Goal: Answer question/provide support

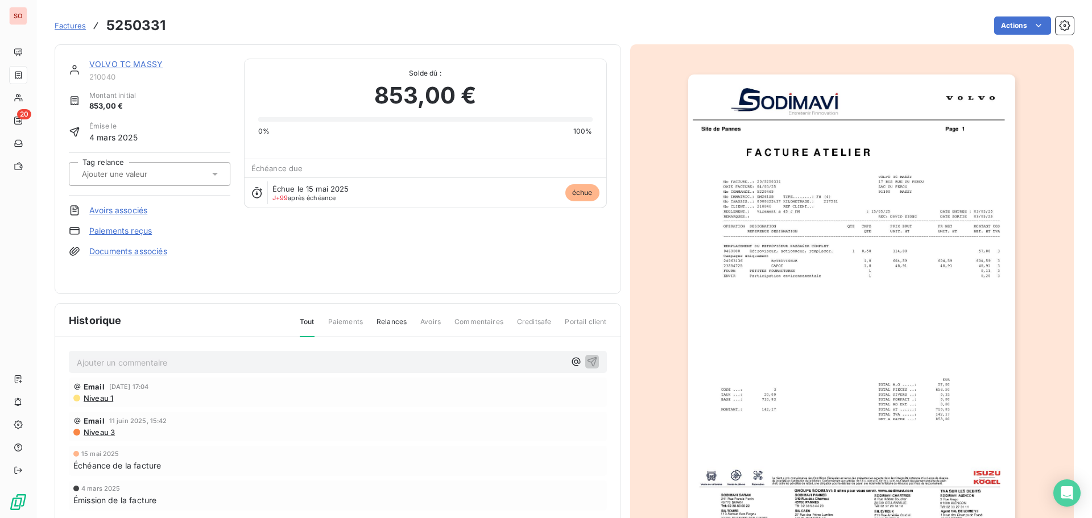
click at [148, 64] on link "VOLVO TC MASSY" at bounding box center [125, 64] width 73 height 10
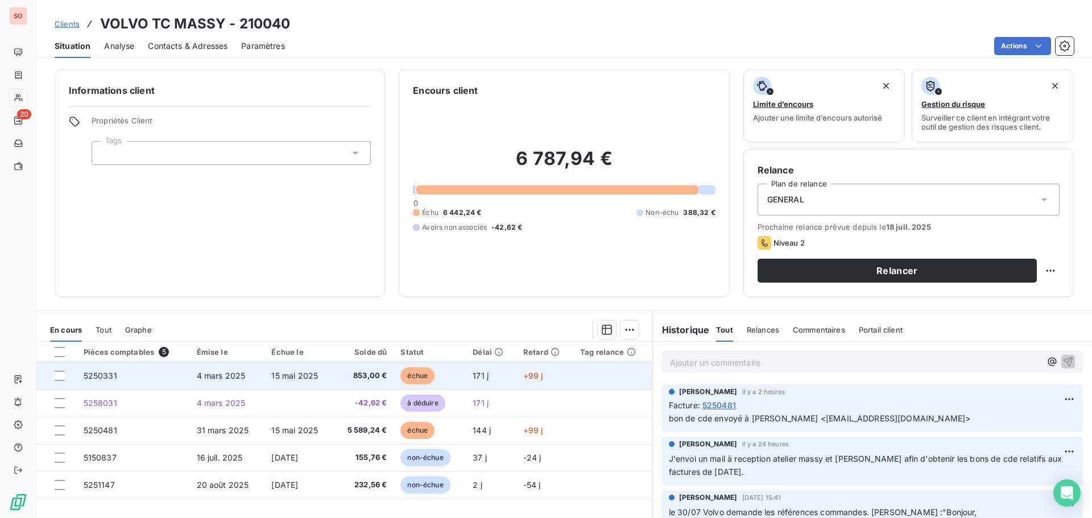
click at [373, 375] on span "853,00 €" at bounding box center [363, 375] width 47 height 11
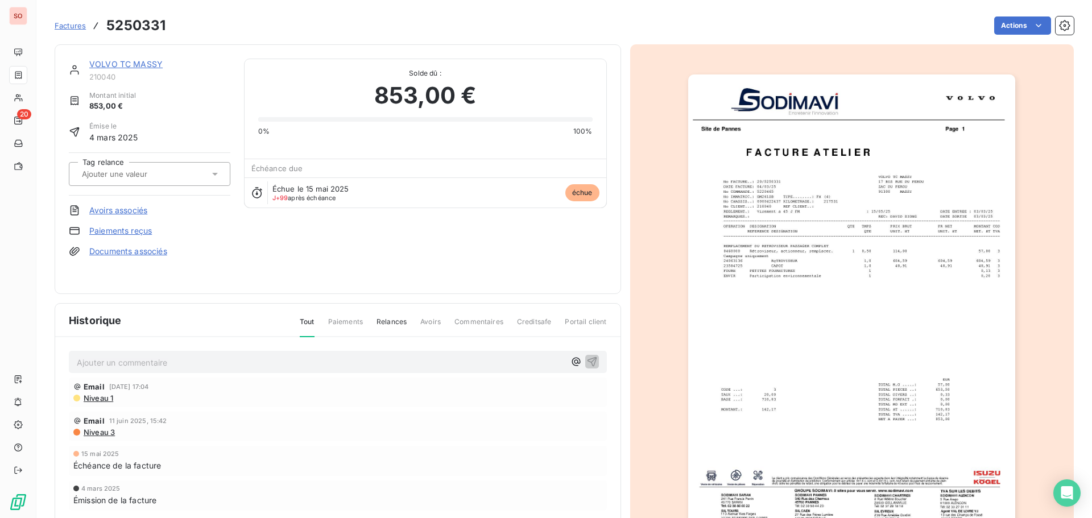
click at [98, 357] on p "Ajouter un commentaire ﻿" at bounding box center [321, 362] width 488 height 14
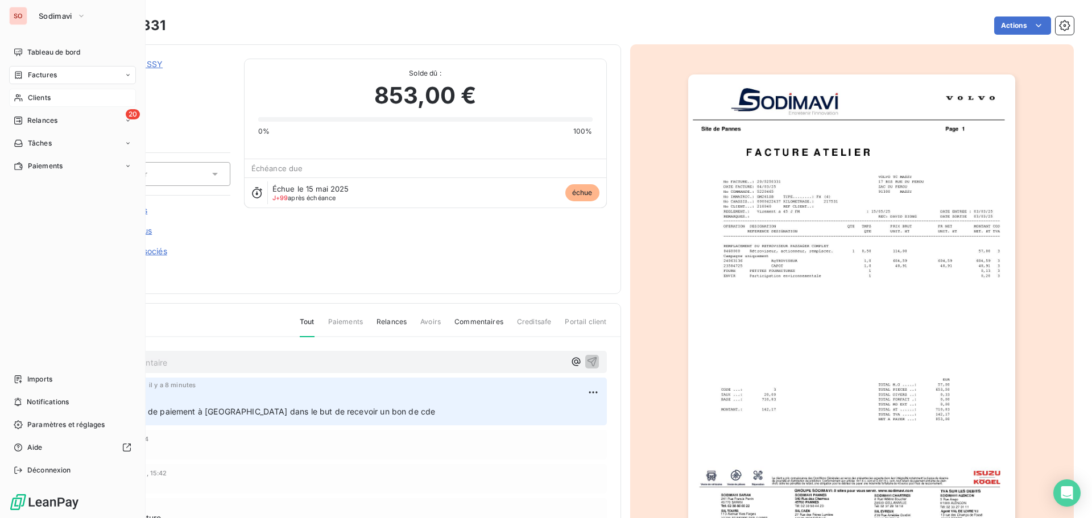
click at [44, 100] on span "Clients" at bounding box center [39, 98] width 23 height 10
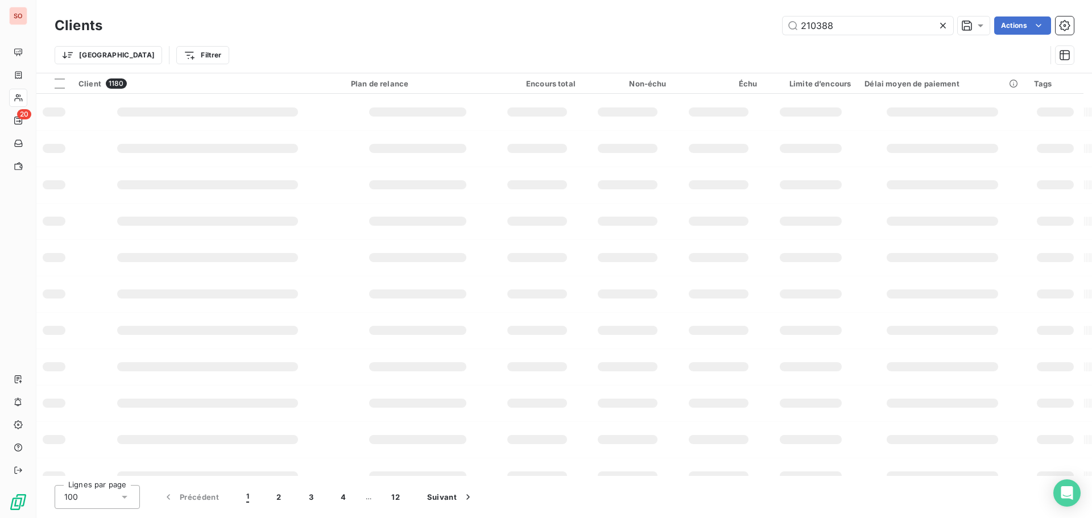
type input "210388"
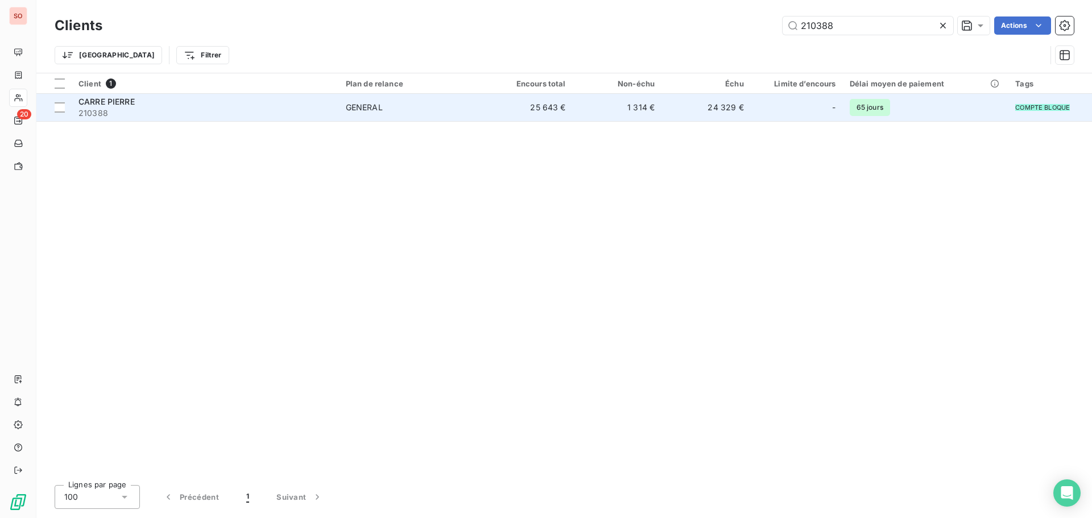
click at [97, 104] on span "CARRE PIERRE" at bounding box center [106, 102] width 56 height 10
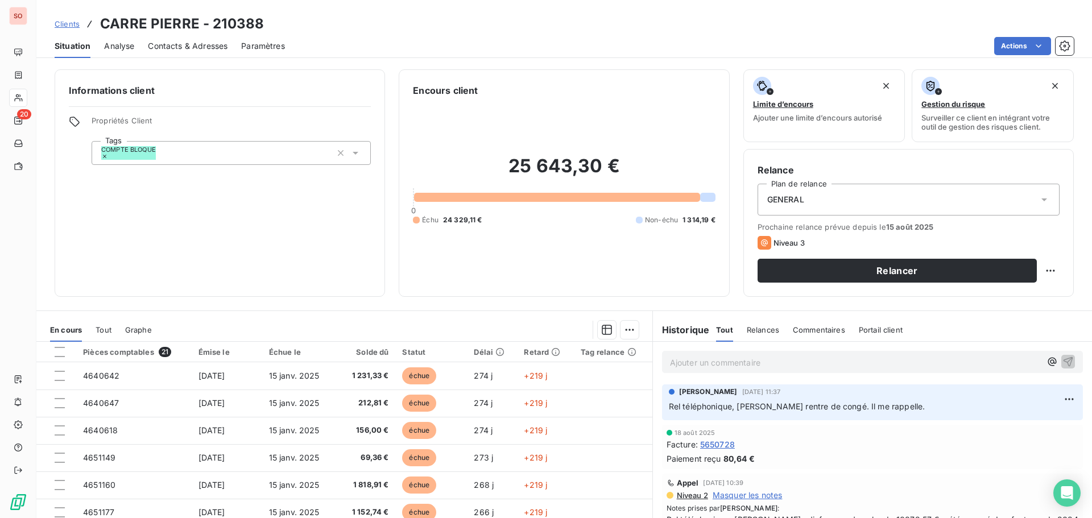
click at [185, 43] on span "Contacts & Adresses" at bounding box center [188, 45] width 80 height 11
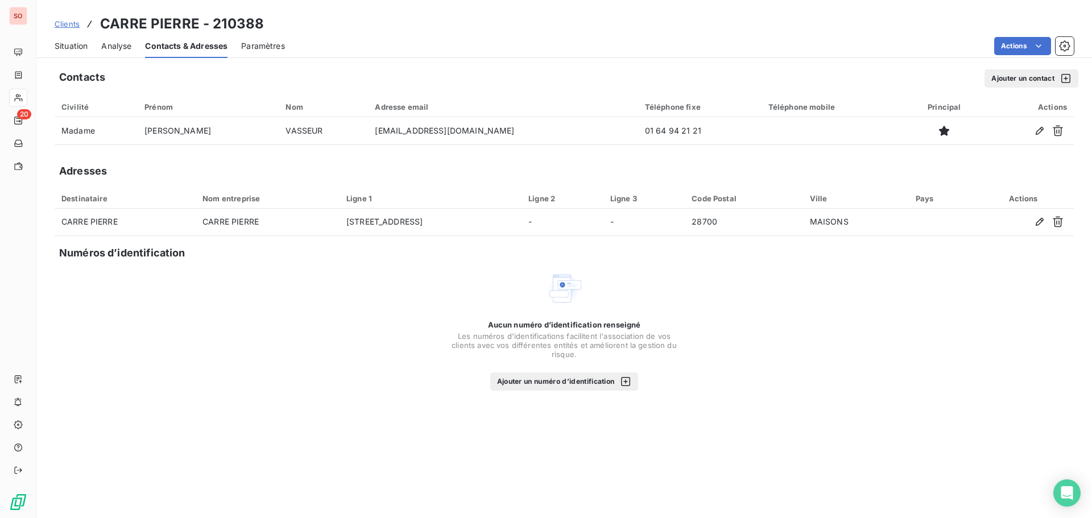
click at [77, 44] on span "Situation" at bounding box center [71, 45] width 33 height 11
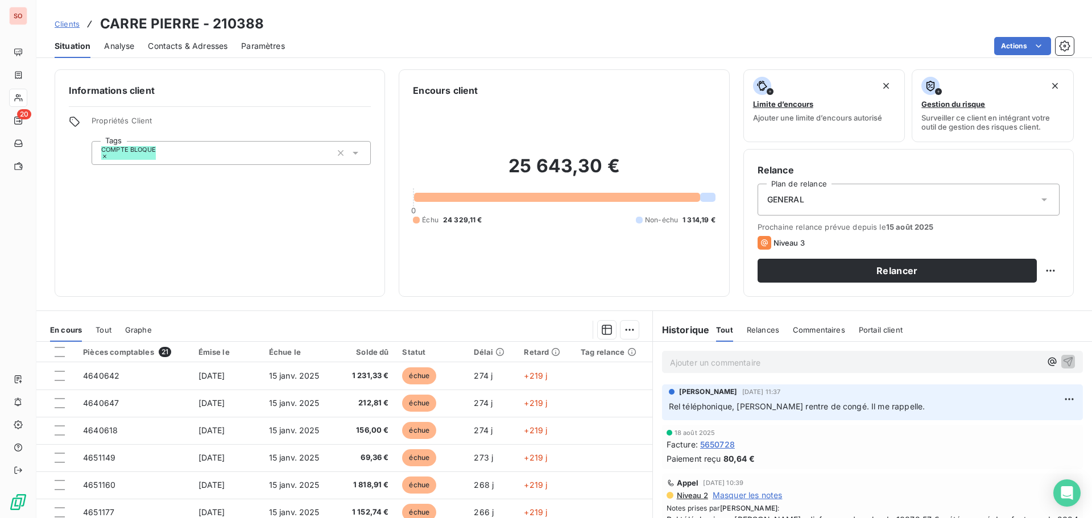
click at [710, 367] on p "Ajouter un commentaire ﻿" at bounding box center [855, 362] width 371 height 14
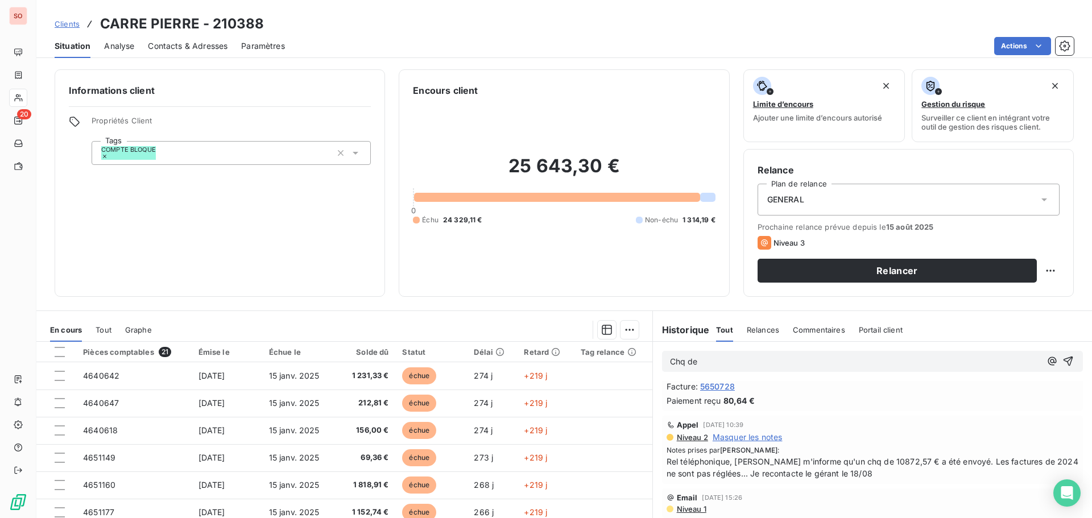
click at [718, 359] on p "Chq de" at bounding box center [855, 361] width 371 height 13
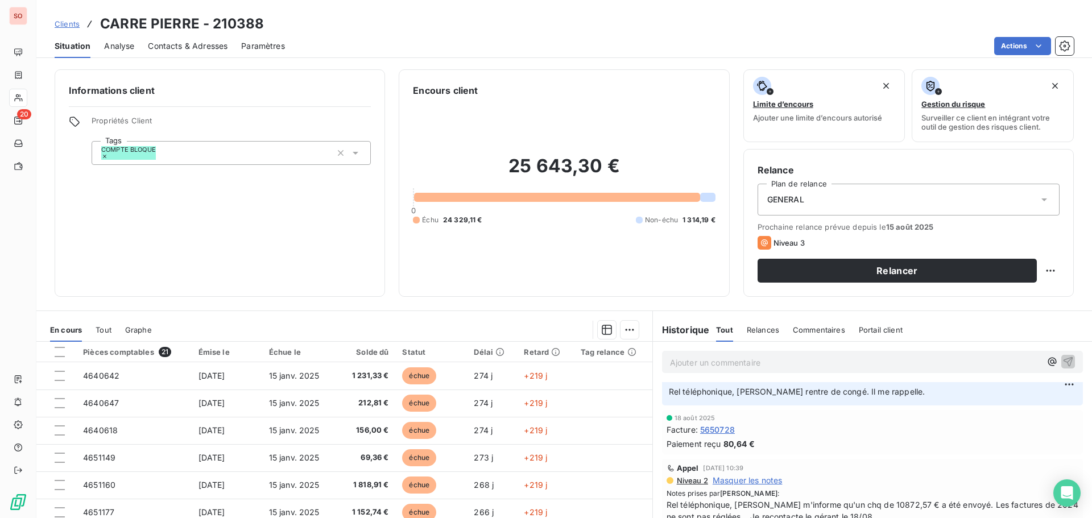
scroll to position [0, 0]
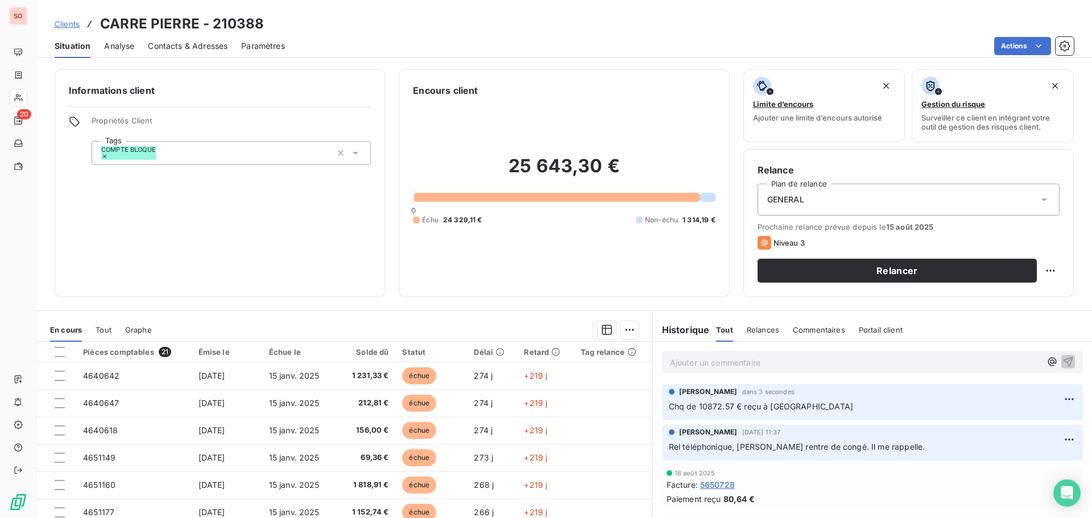
click at [702, 363] on p "Ajouter un commentaire ﻿" at bounding box center [855, 362] width 371 height 14
